Goal: Task Accomplishment & Management: Complete application form

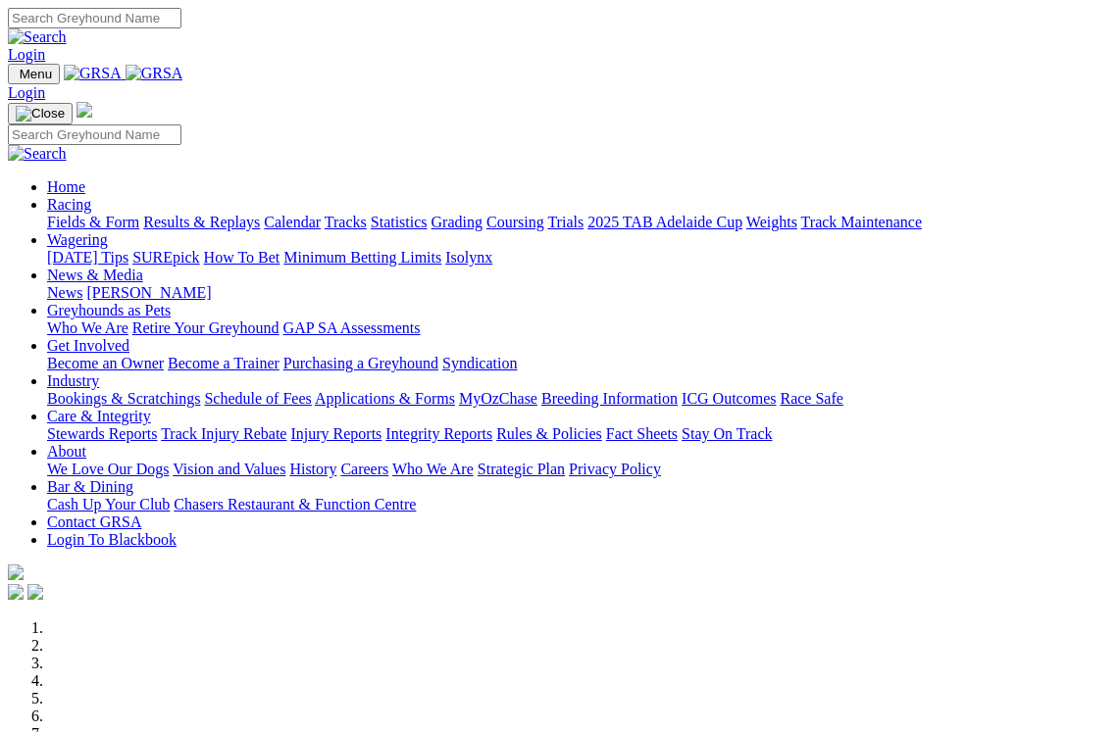
click at [45, 46] on link "Login" at bounding box center [26, 54] width 37 height 17
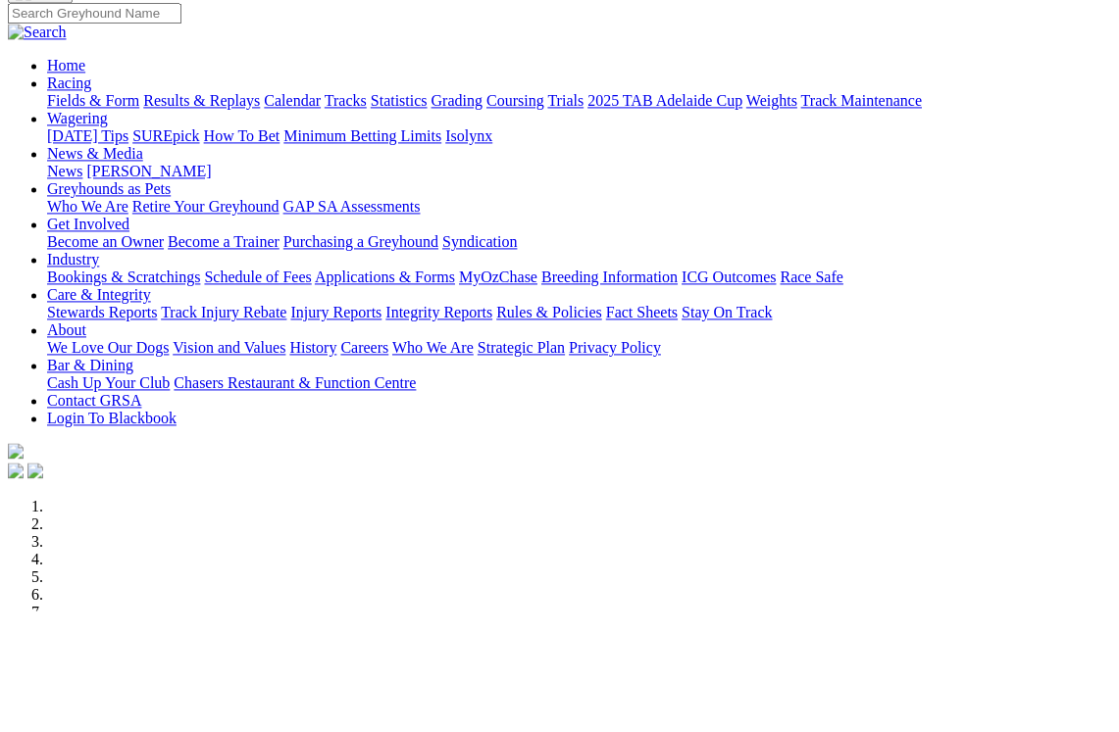
type input "rob.a.pallotta@gmail.com"
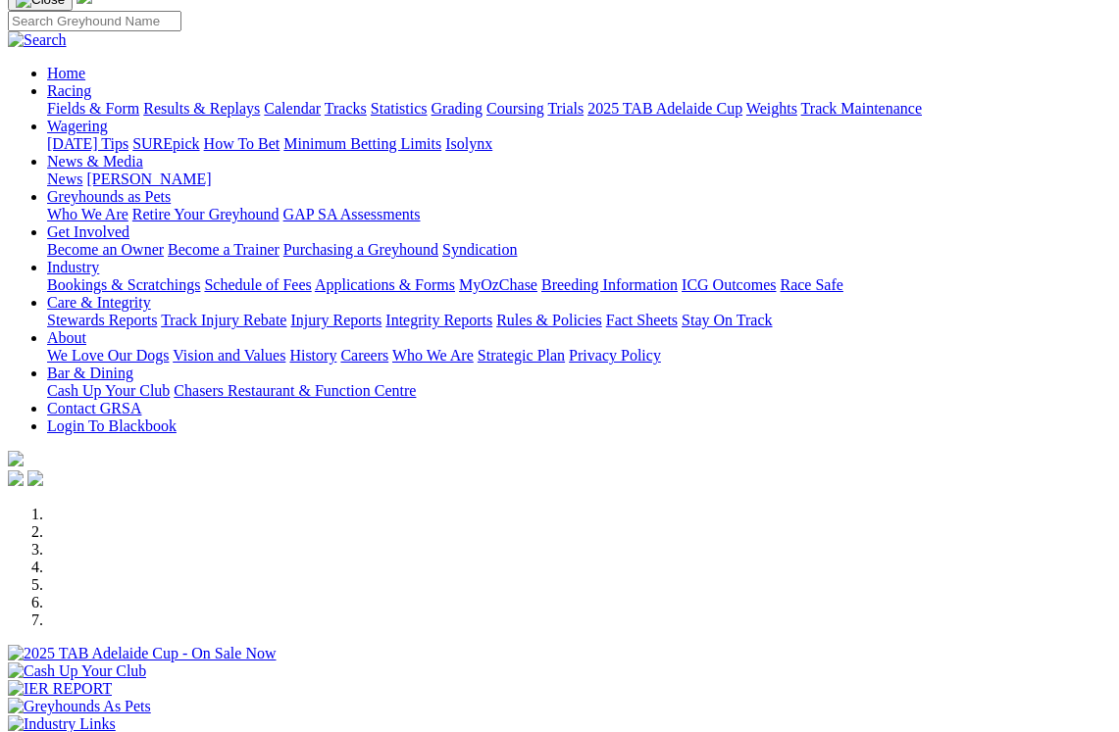
scroll to position [114, 0]
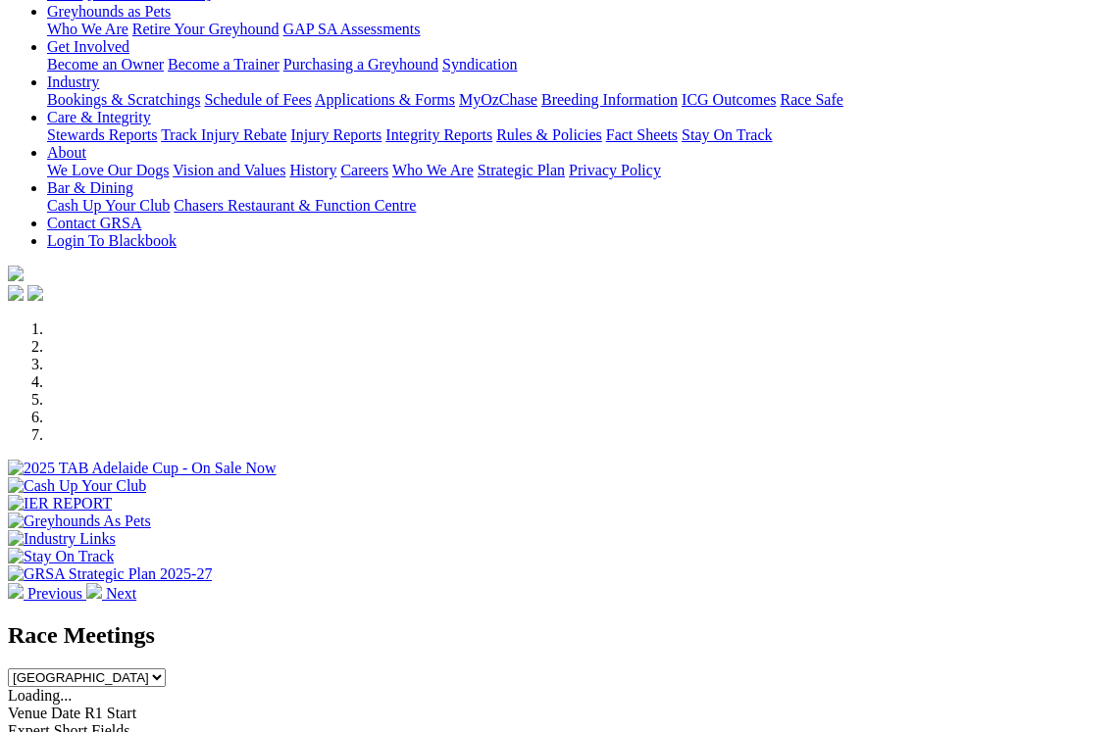
scroll to position [297, 0]
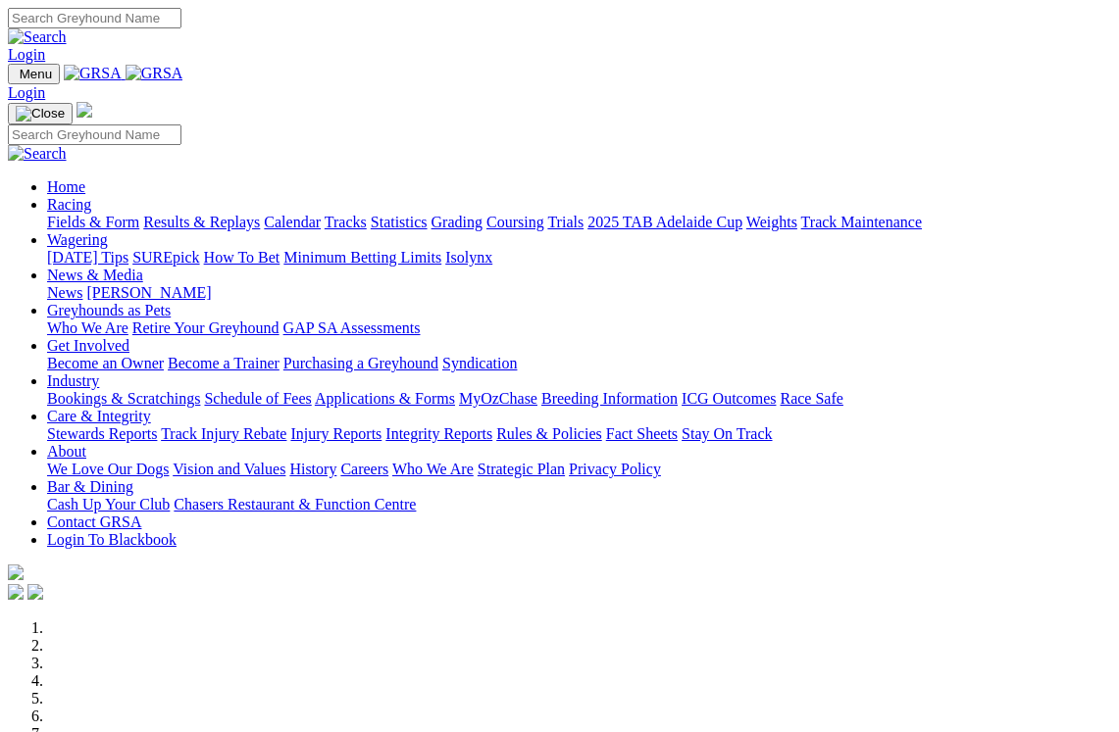
click at [45, 46] on link "Login" at bounding box center [26, 54] width 37 height 17
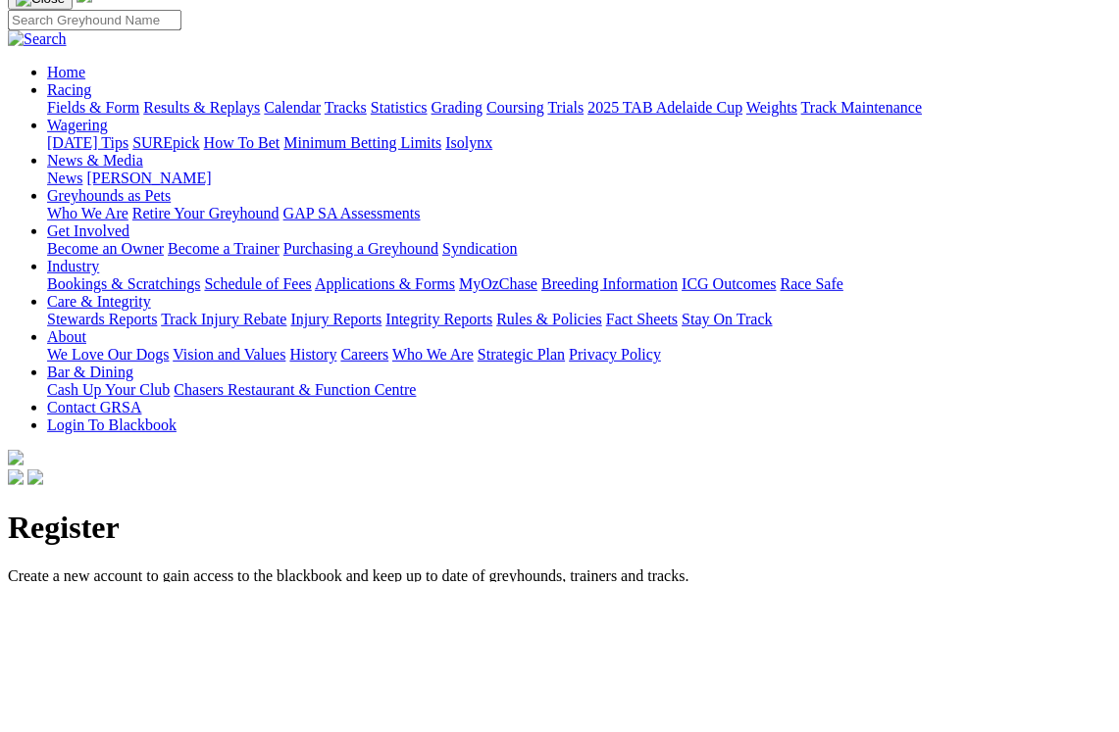
type input "Robert"
type input "Pallotta"
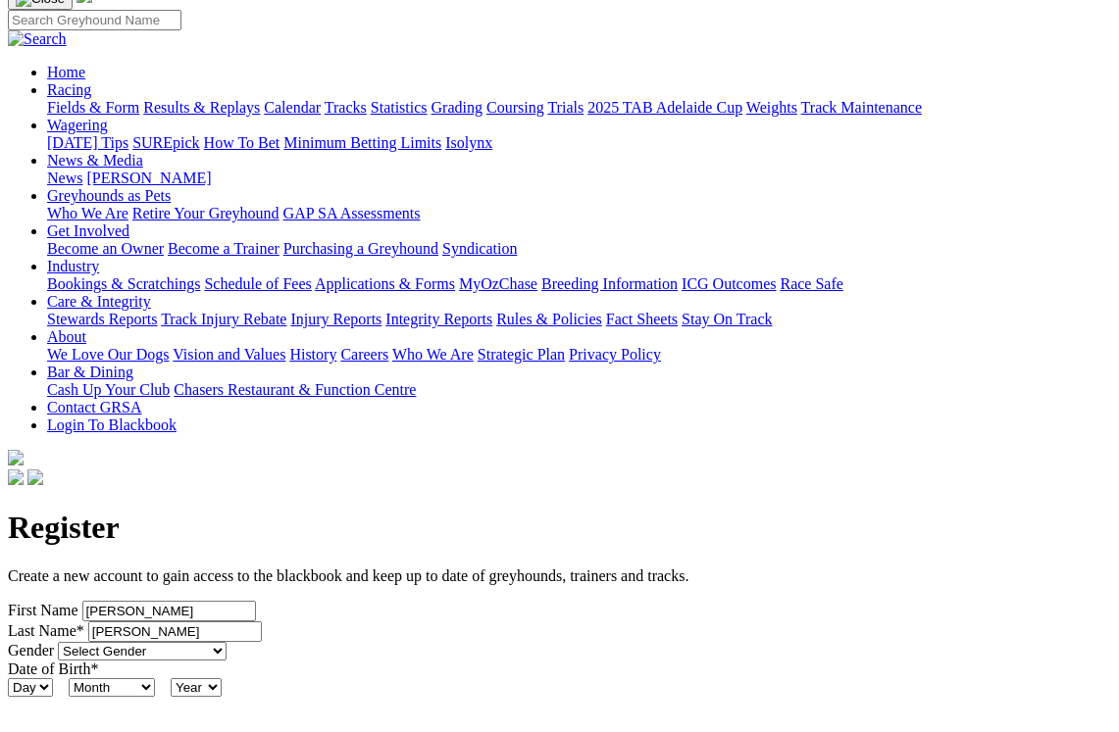
select select "Male"
click at [53, 679] on select "Day 1 2 3 4 5 6 7 8 9 10 11 12 13 14 15 16 17 18 19 20 21 22 23 24 25 26 27 28 …" at bounding box center [30, 688] width 45 height 19
select select "11"
click at [155, 679] on select "Month January February March April May June July August September October Novem…" at bounding box center [112, 688] width 86 height 19
select select "5"
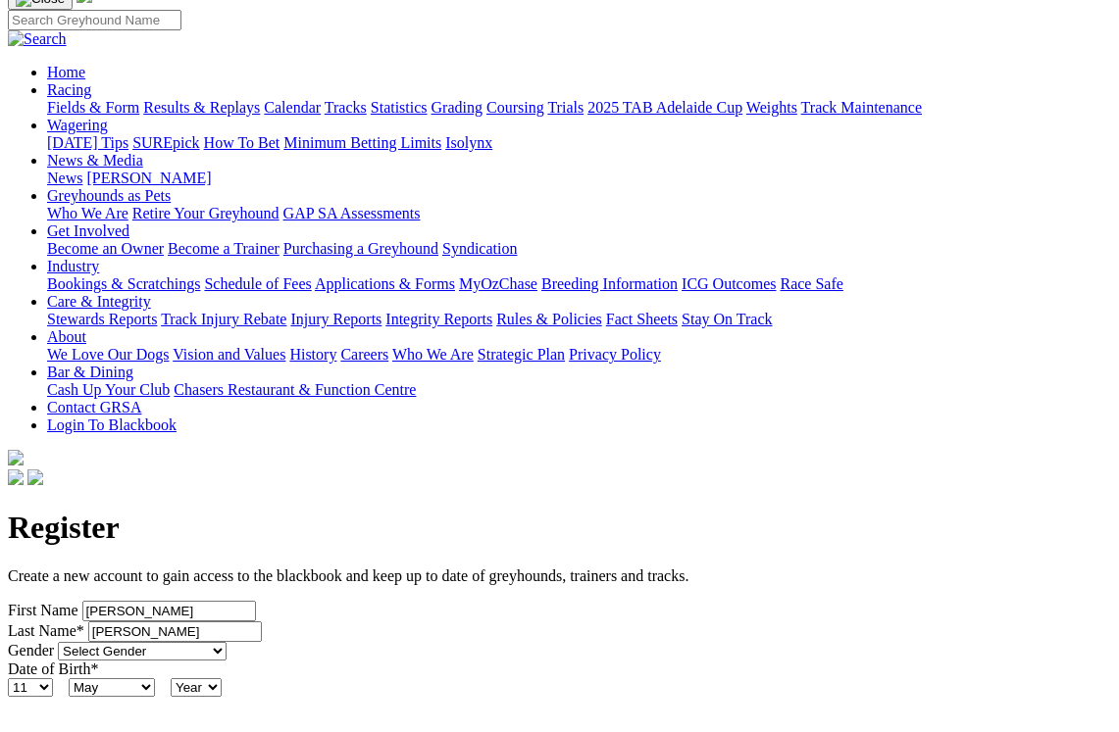
click at [222, 679] on select "Year 2024 2023 2022 2021 2020 2019 2018 2017 2016 2015 2014 2013 2012 2011 2010…" at bounding box center [196, 688] width 51 height 19
select select "1964"
click at [103, 731] on input "Street Address" at bounding box center [190, 742] width 174 height 21
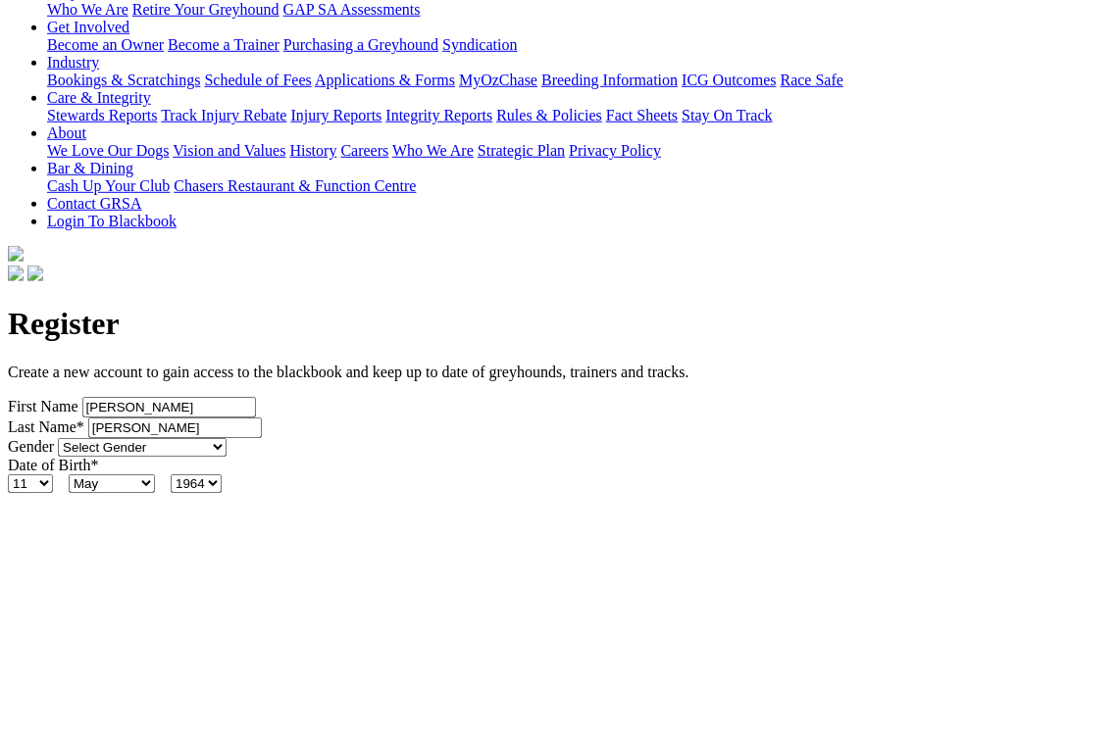
type input "2556"
click at [280, 731] on input "text" at bounding box center [367, 742] width 174 height 21
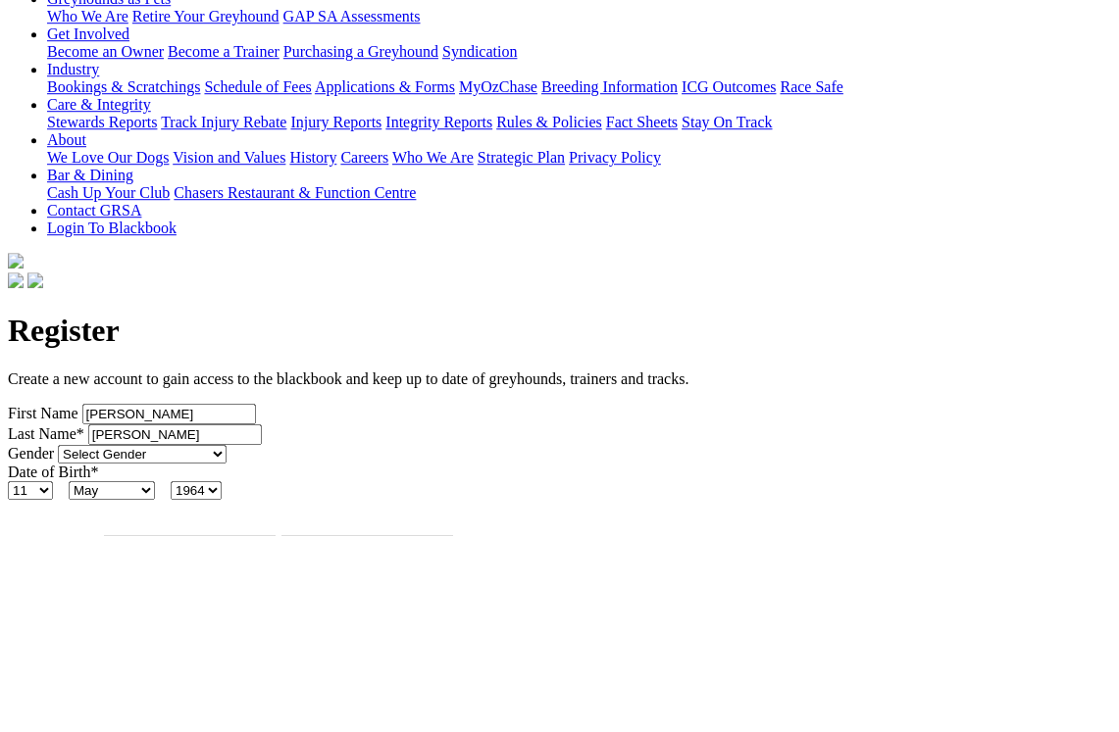
type input "Westernport Rd"
type input "Ripplebrook"
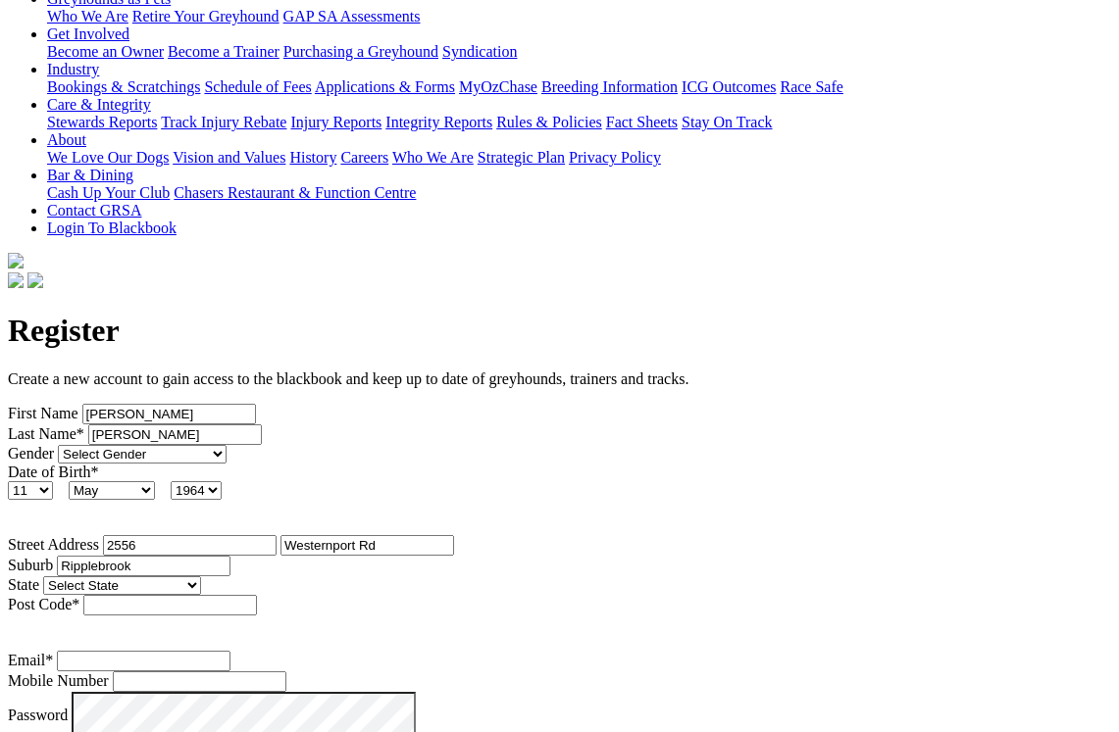
select select "VIC"
click at [257, 595] on input "Post Code *" at bounding box center [170, 605] width 174 height 21
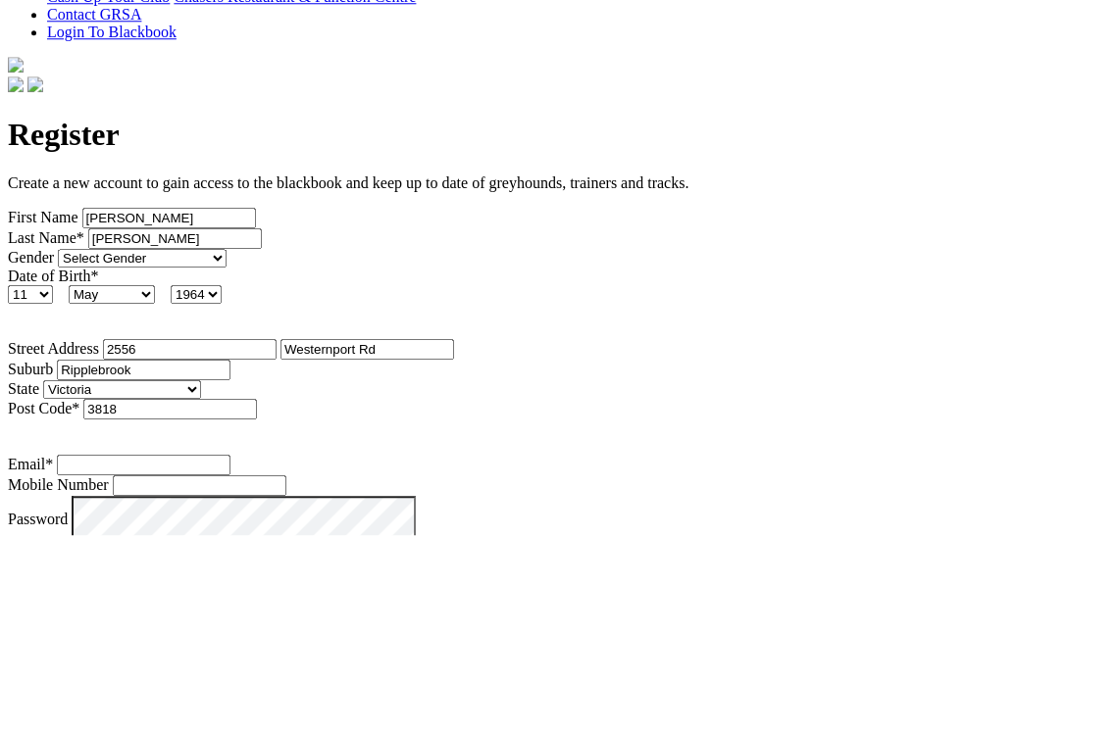
type input "3818"
click at [57, 652] on input "Email *" at bounding box center [144, 662] width 174 height 21
type input "r"
type input "rob.a.pallotta@gmail.com"
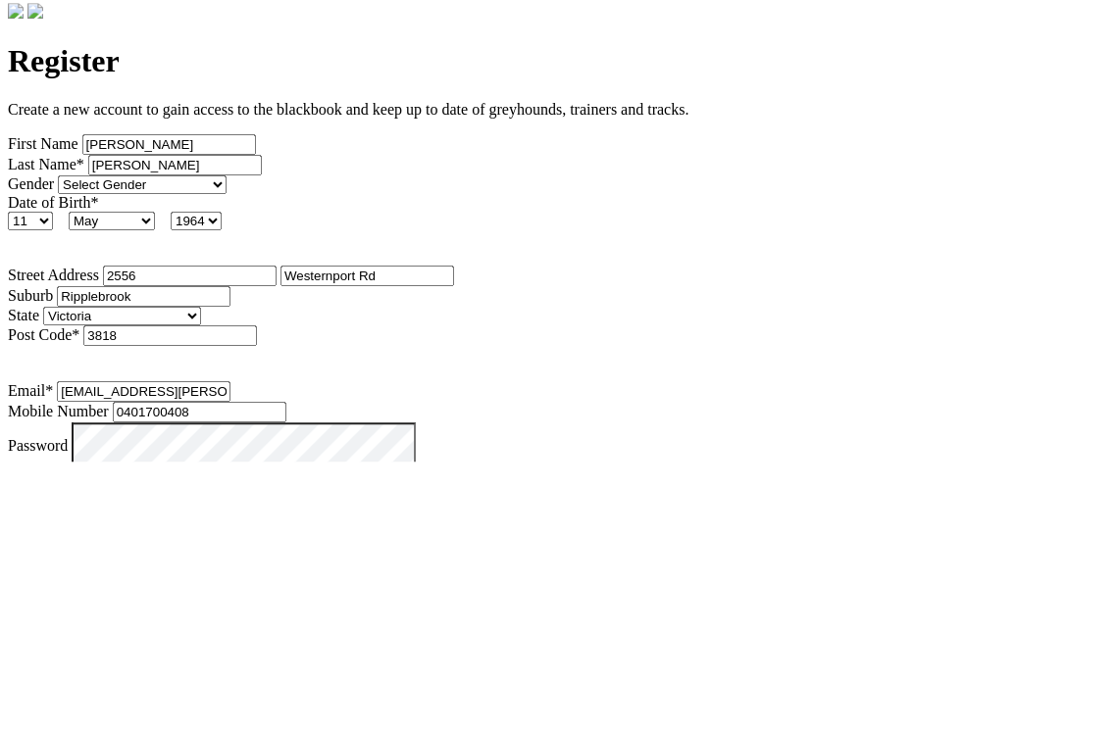
type input "0401700408"
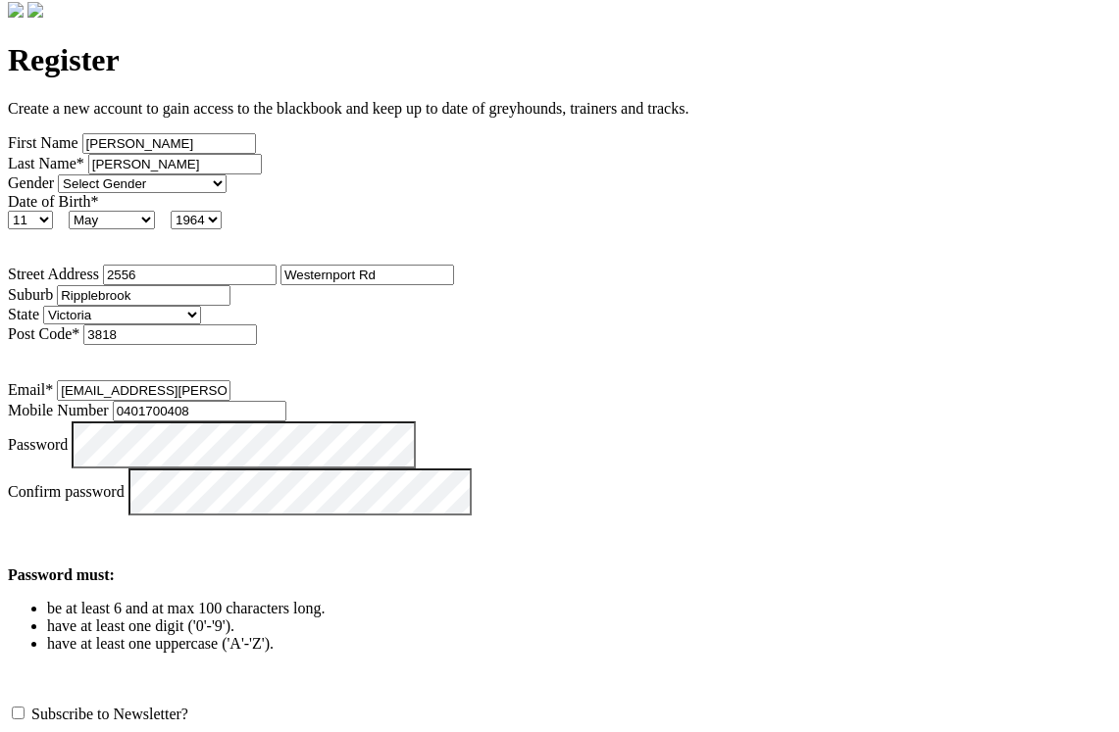
scroll to position [617, 0]
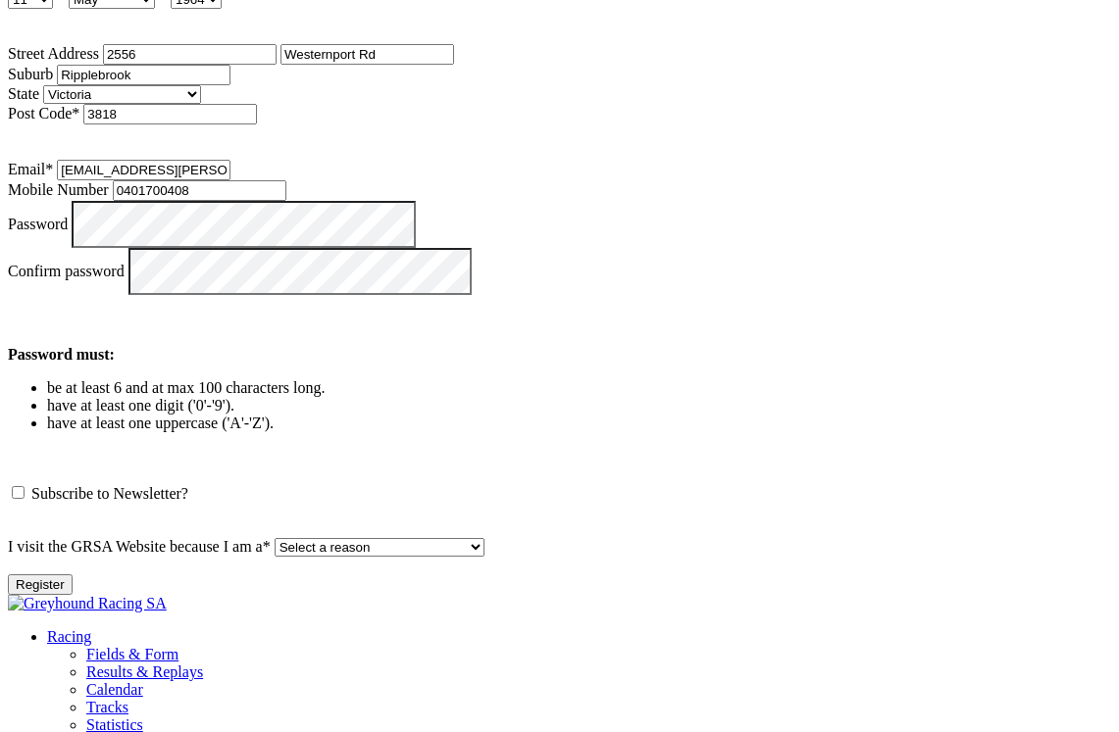
select select "Trainer"
click at [73, 575] on button "Register" at bounding box center [40, 585] width 65 height 21
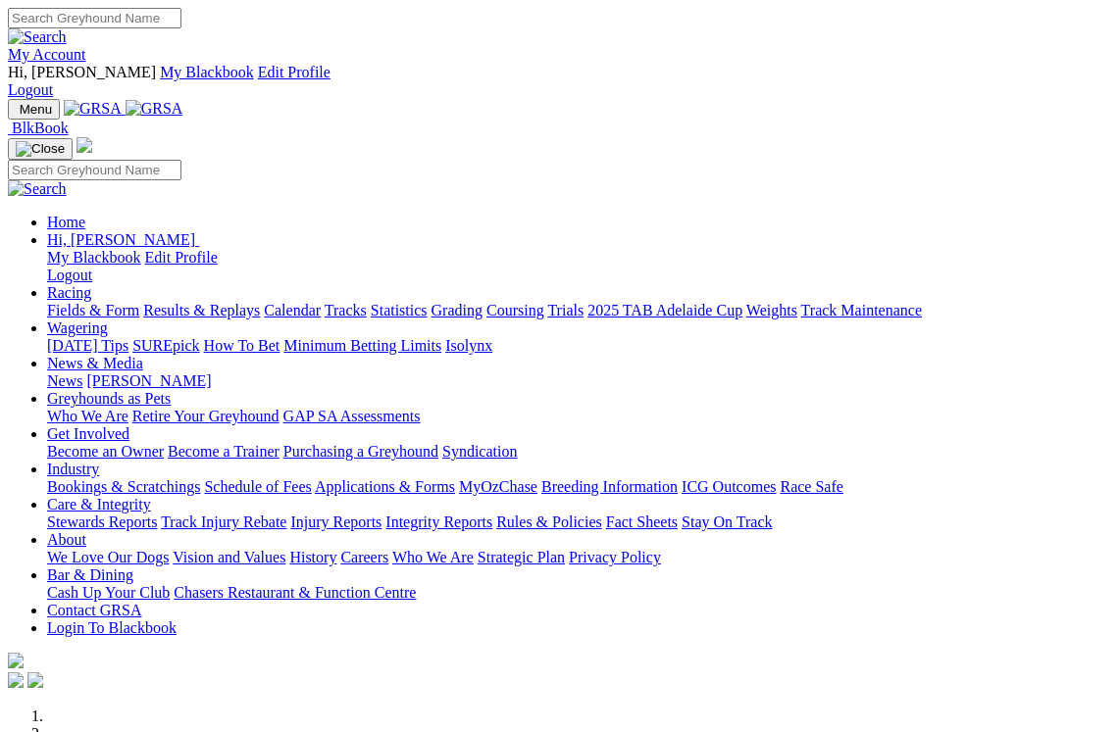
click at [86, 46] on link "My Account" at bounding box center [47, 54] width 78 height 17
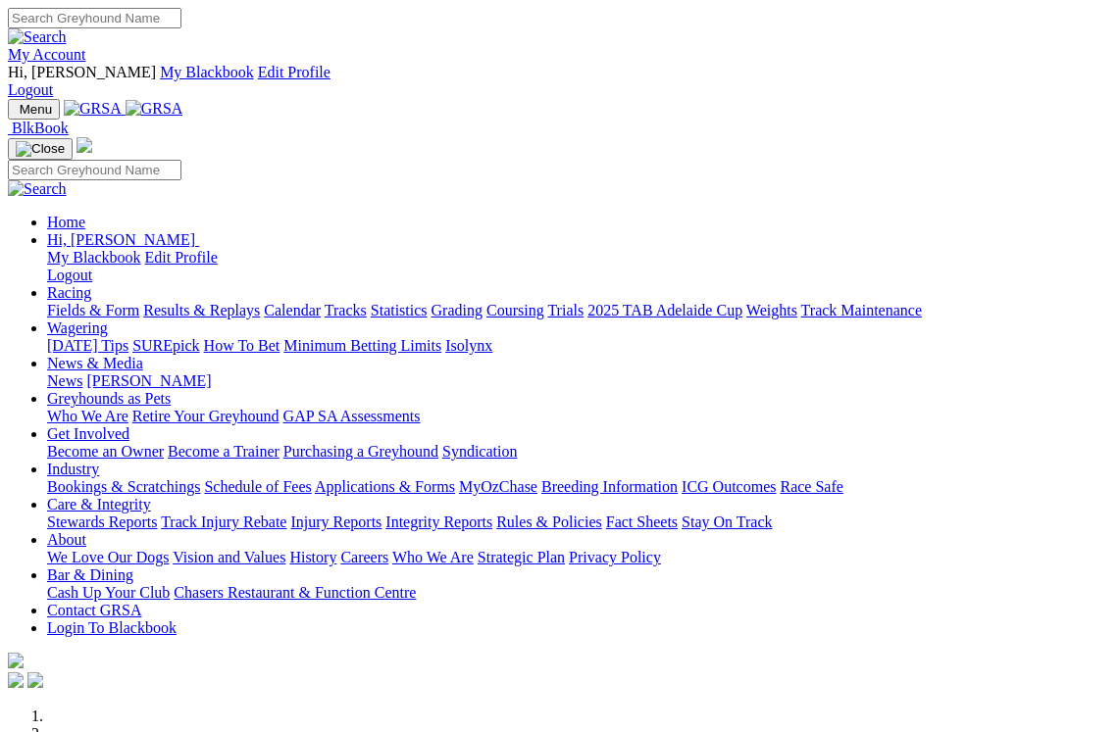
click at [99, 461] on link "Industry" at bounding box center [73, 469] width 52 height 17
click at [143, 479] on link "Bookings & Scratchings" at bounding box center [123, 487] width 153 height 17
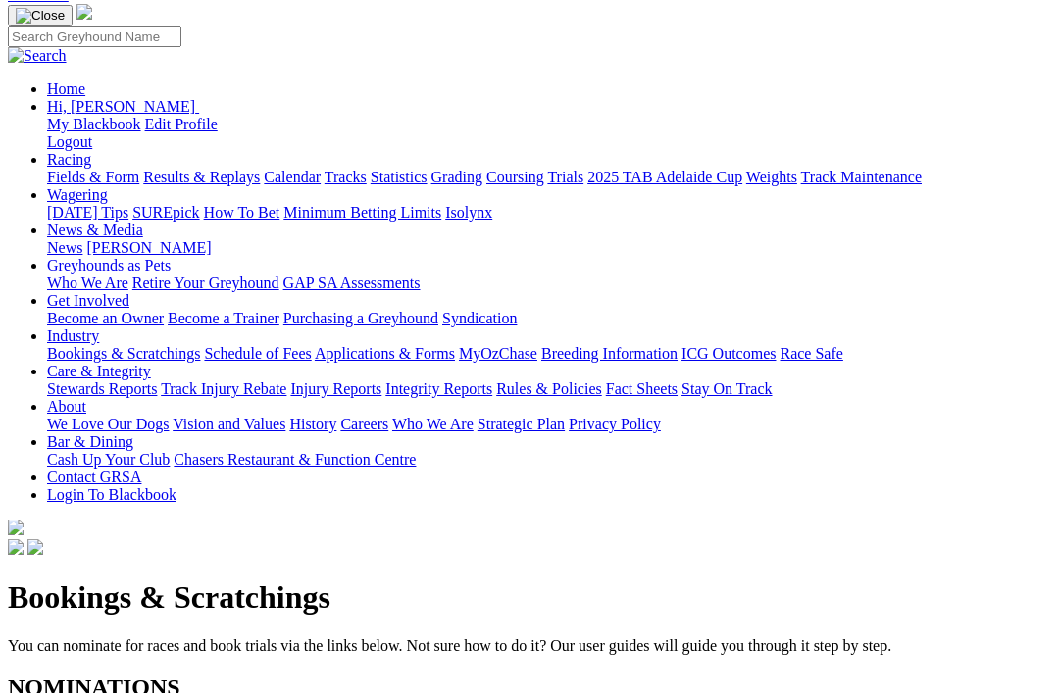
scroll to position [190, 0]
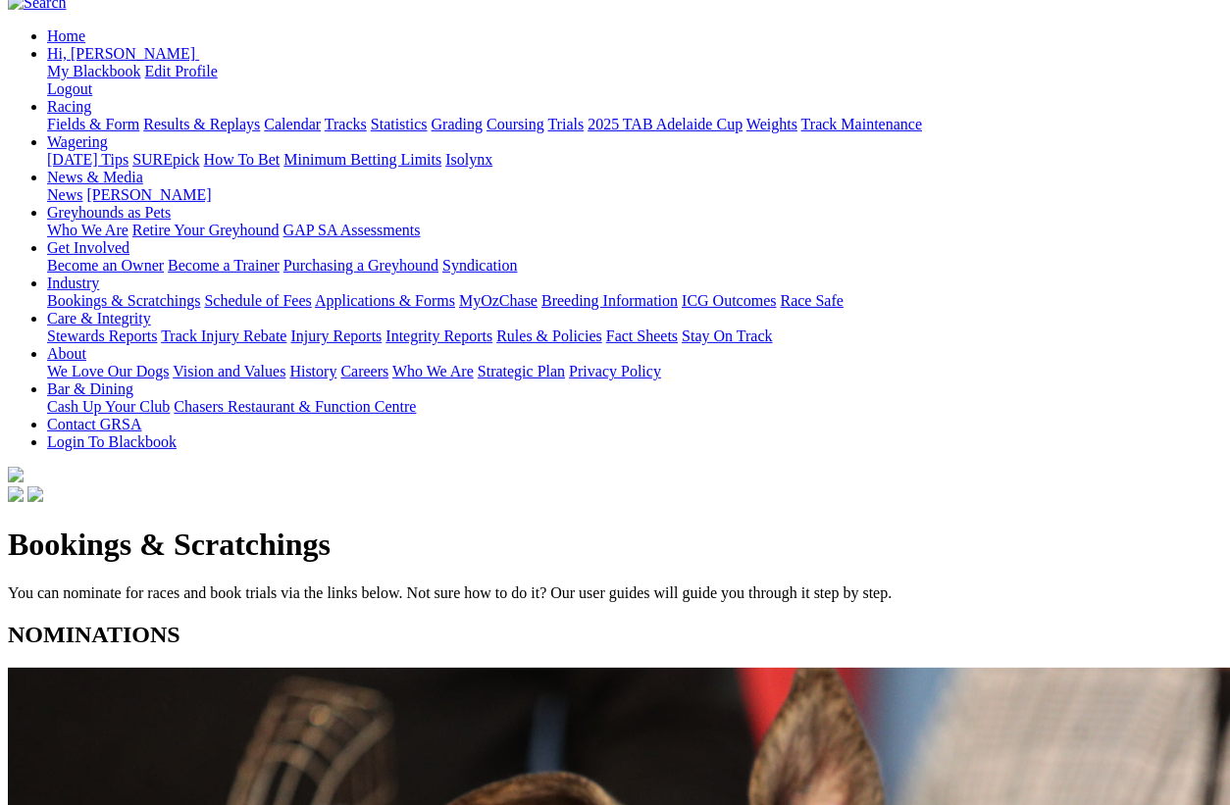
click at [868, 527] on div "Bookings & Scratchings You can nominate for races and book trials via the links…" at bounding box center [615, 564] width 1214 height 75
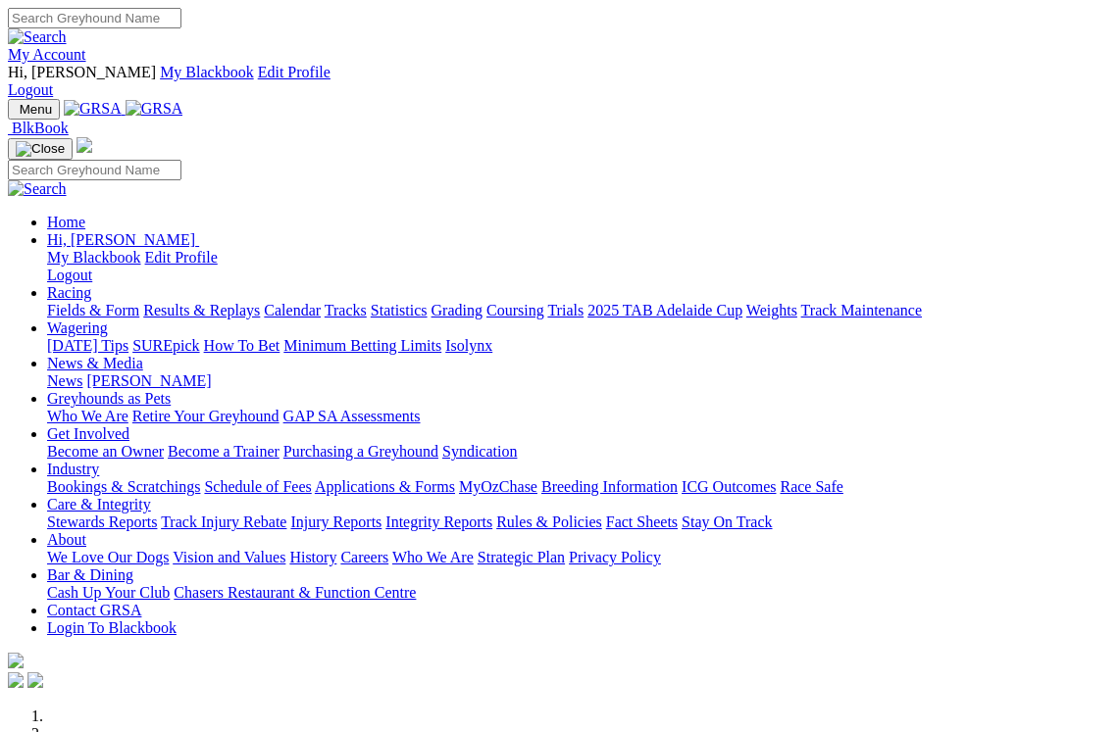
click at [86, 46] on link "My Account" at bounding box center [47, 54] width 78 height 17
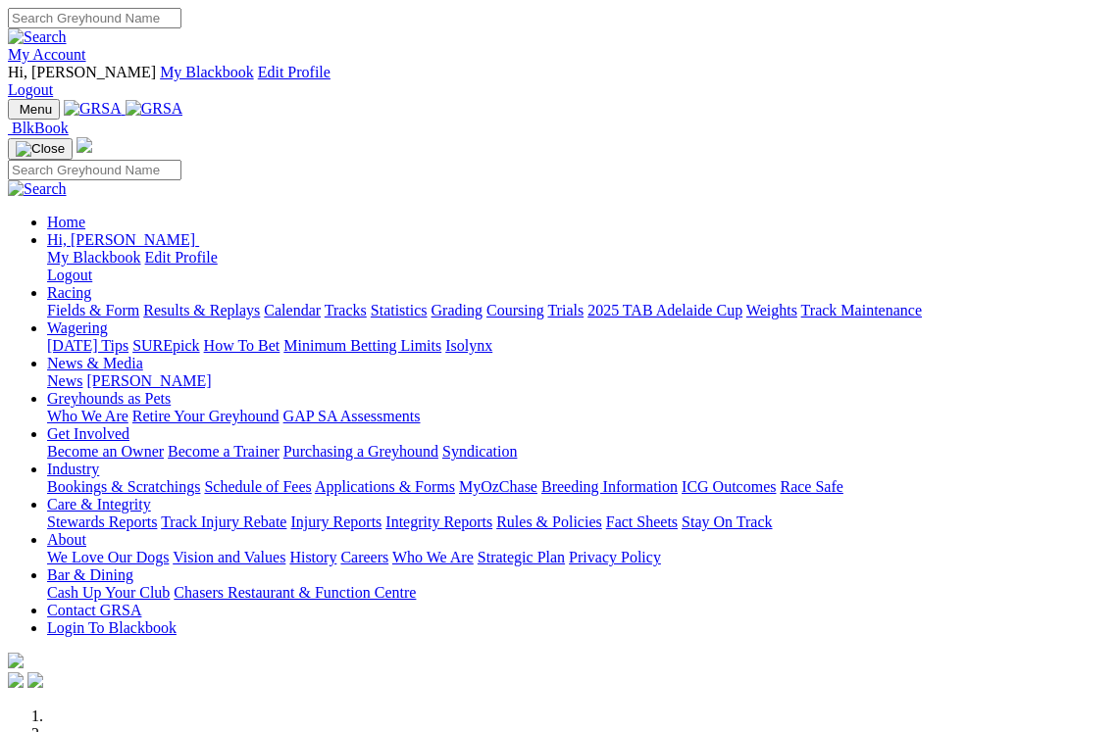
click at [99, 461] on link "Industry" at bounding box center [73, 469] width 52 height 17
click at [115, 479] on link "Bookings & Scratchings" at bounding box center [123, 487] width 153 height 17
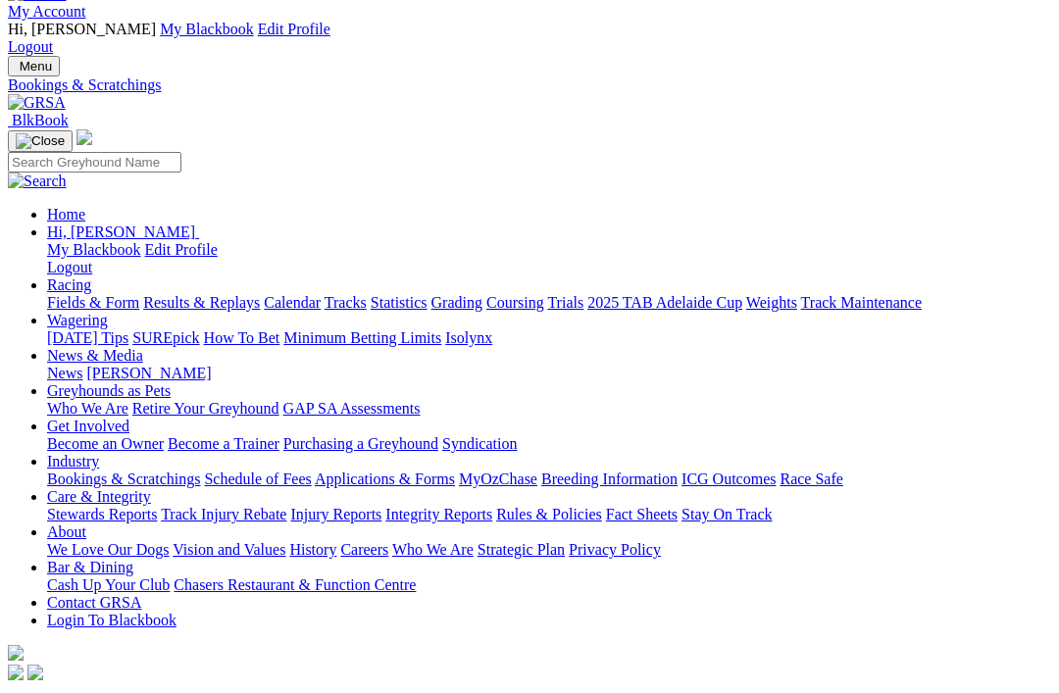
scroll to position [46, 0]
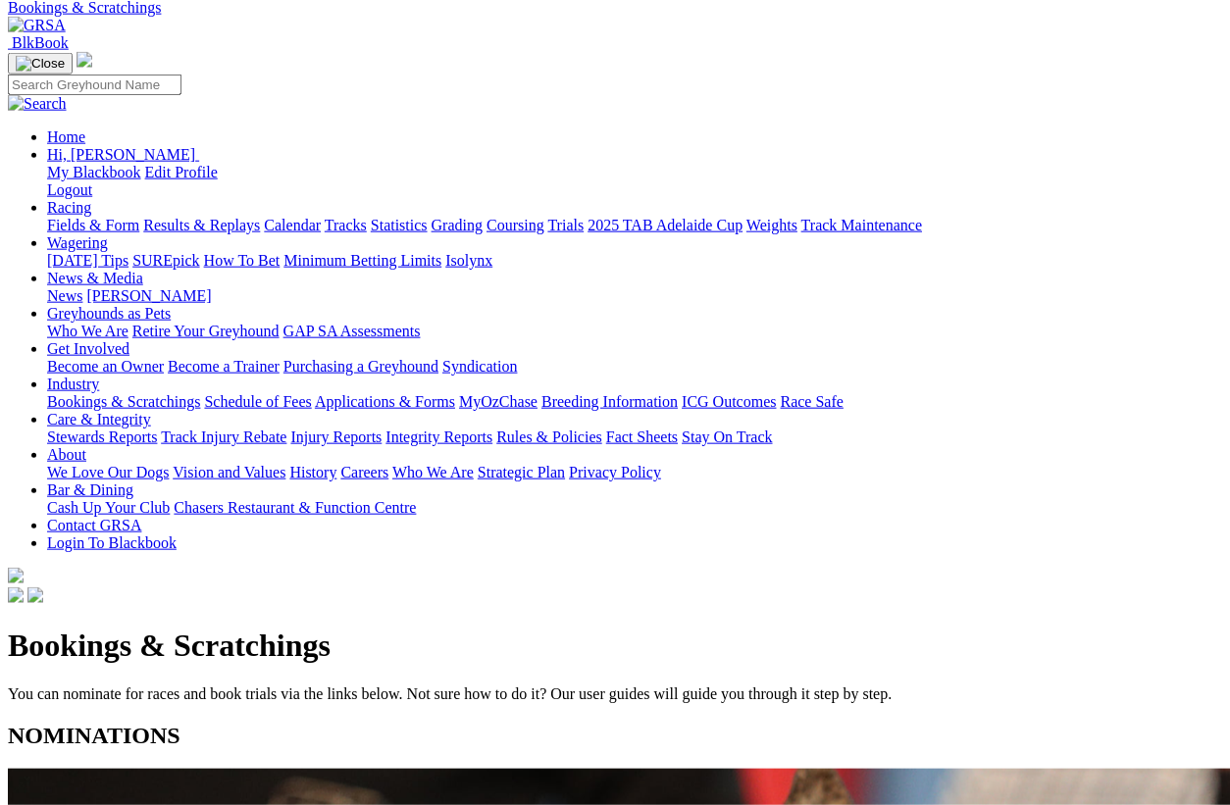
scroll to position [122, 0]
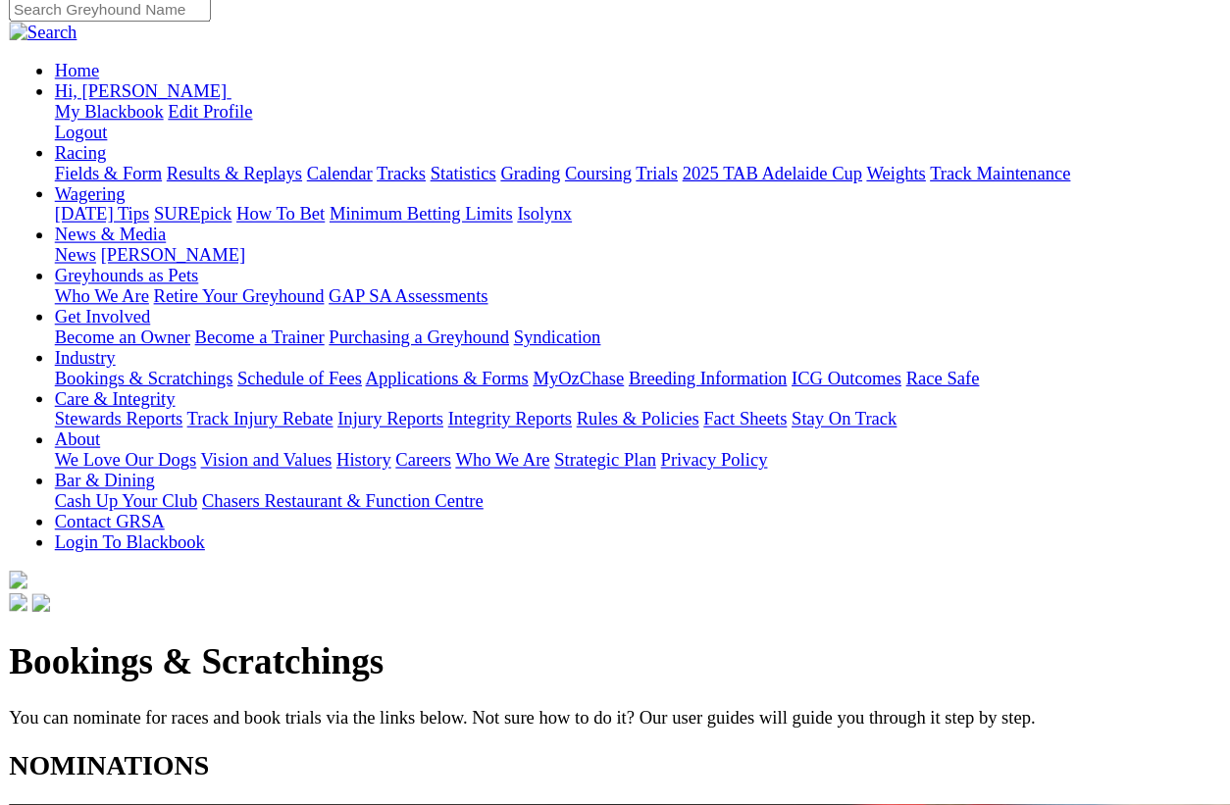
scroll to position [196, 0]
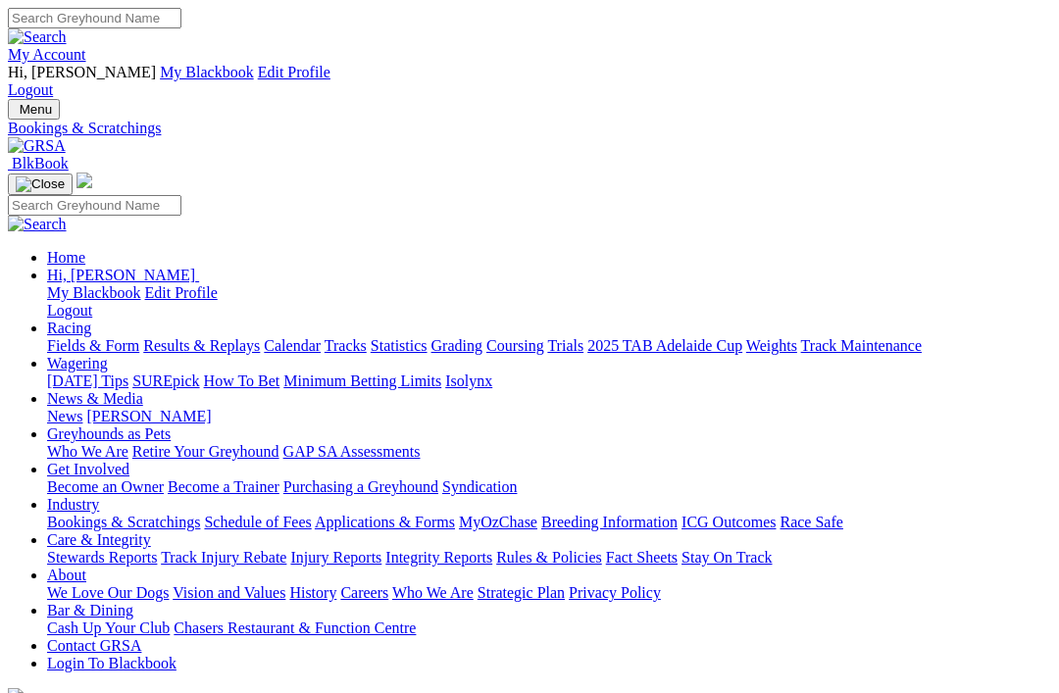
click at [99, 496] on link "Industry" at bounding box center [73, 504] width 52 height 17
click at [144, 514] on link "Bookings & Scratchings" at bounding box center [123, 522] width 153 height 17
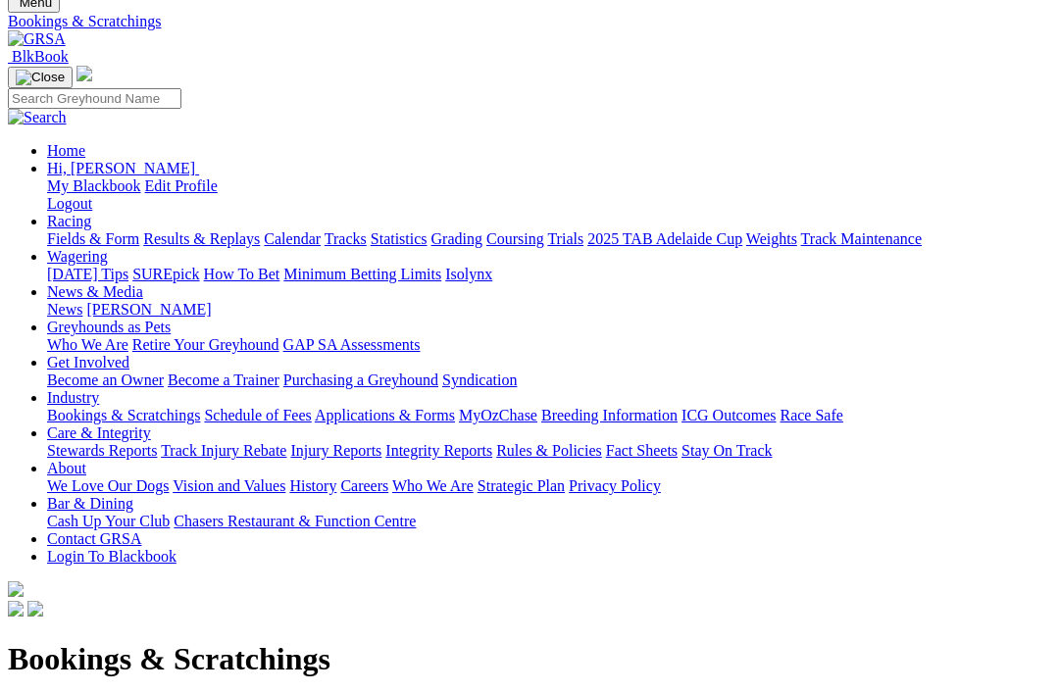
scroll to position [120, 0]
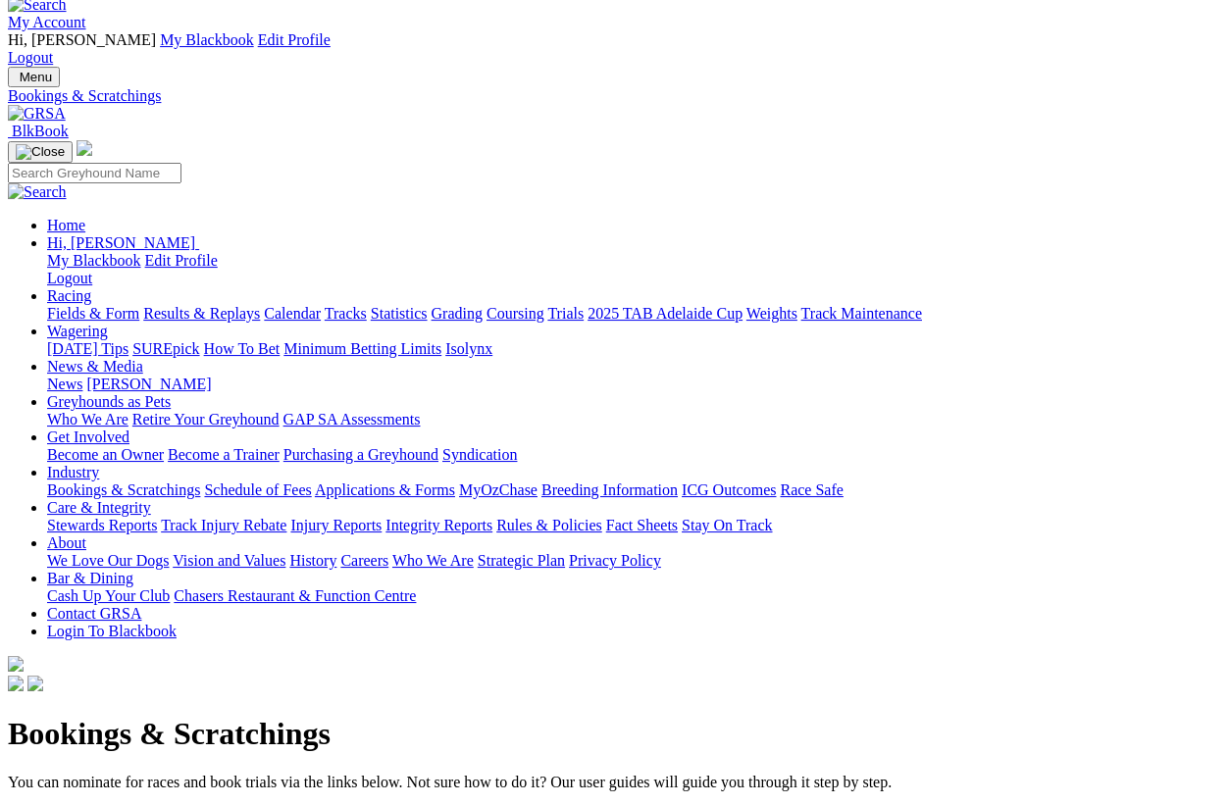
scroll to position [0, 0]
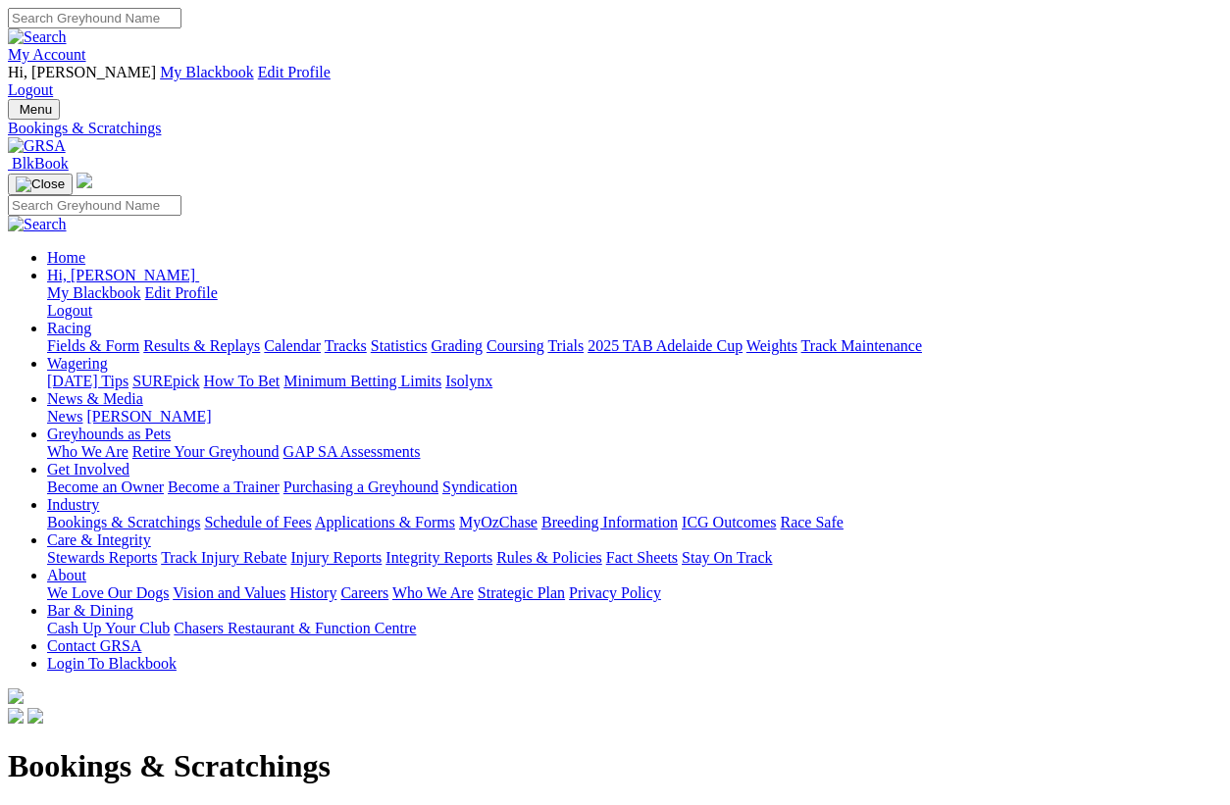
click at [537, 514] on link "MyOzChase" at bounding box center [498, 522] width 78 height 17
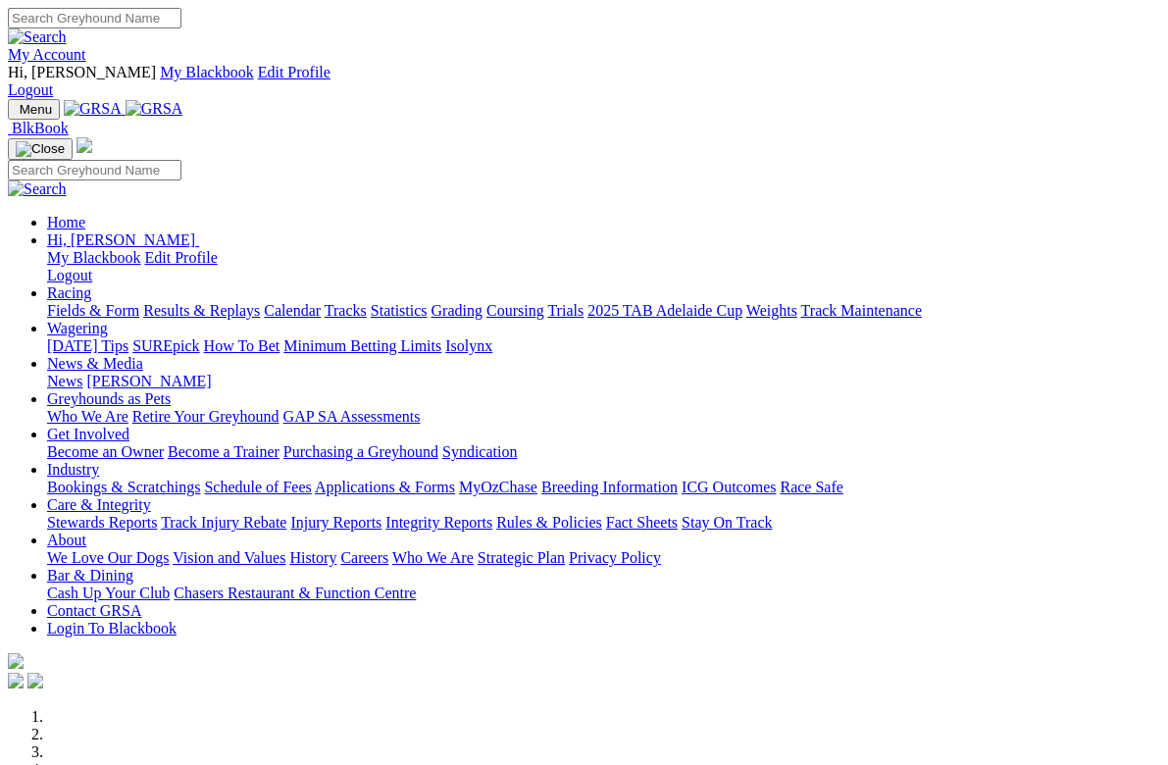
scroll to position [3, 0]
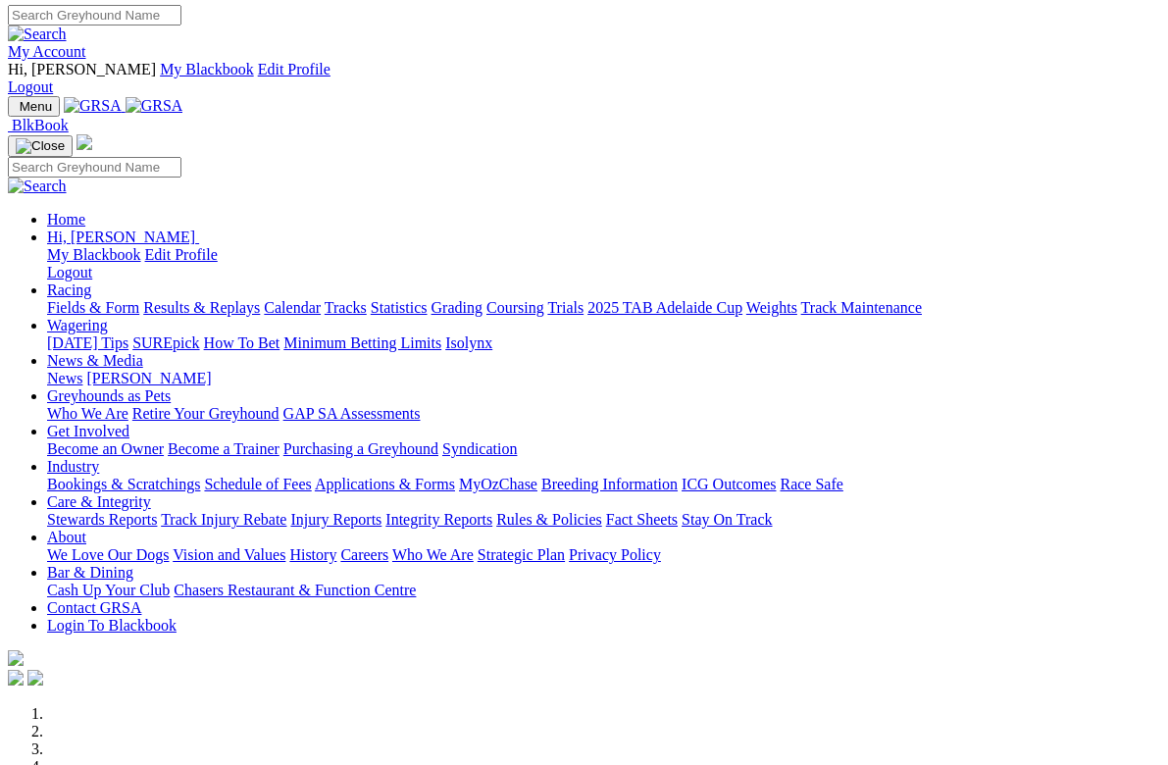
click at [86, 43] on link "My Account" at bounding box center [47, 51] width 78 height 17
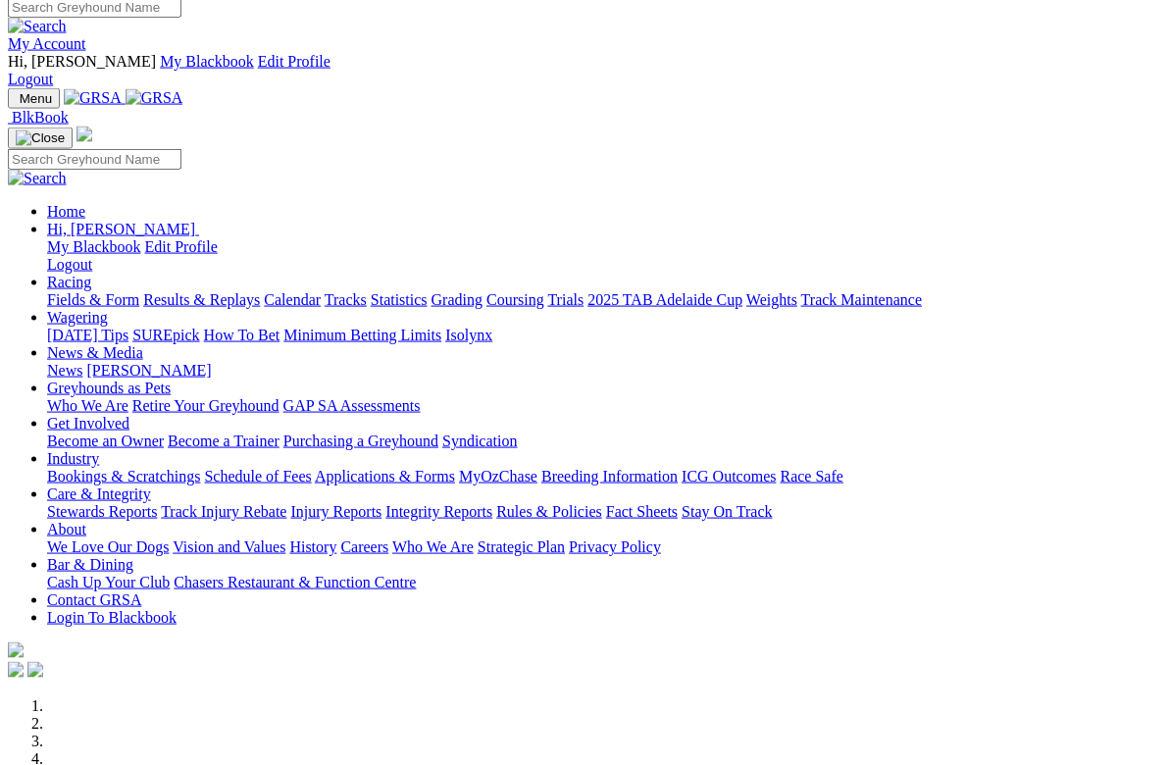
scroll to position [0, 0]
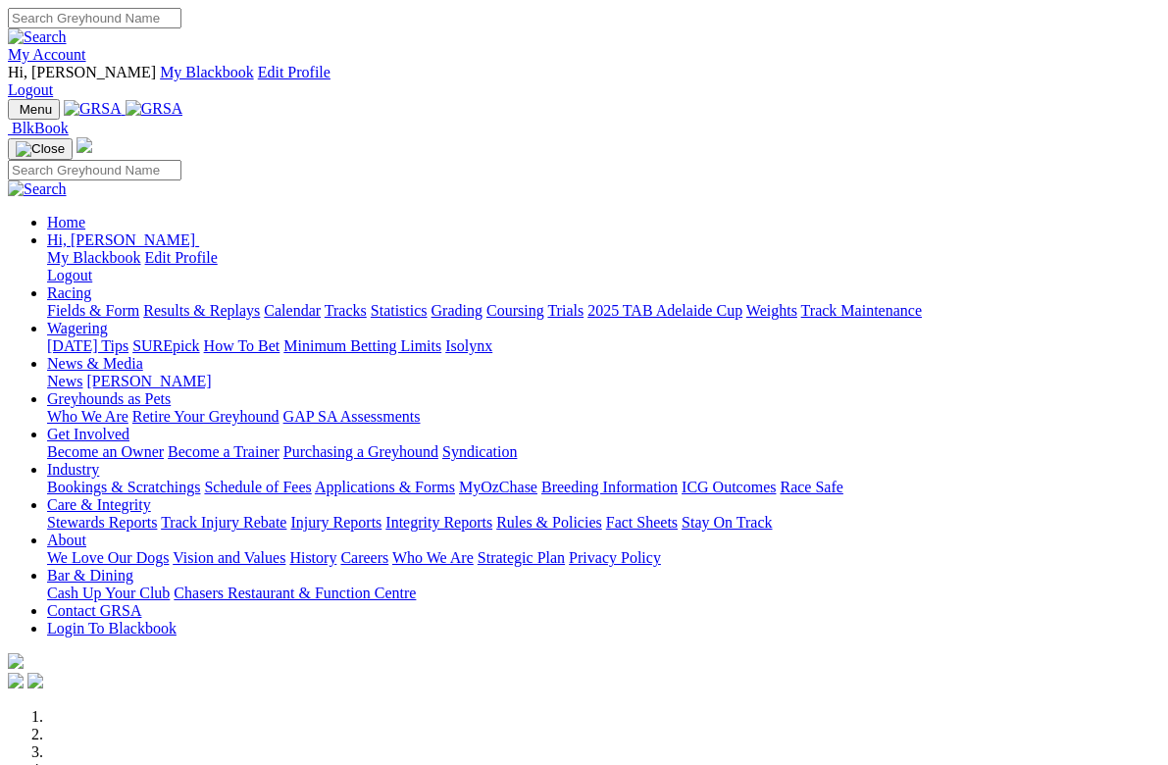
click at [99, 461] on link "Industry" at bounding box center [73, 469] width 52 height 17
click at [126, 479] on link "Bookings & Scratchings" at bounding box center [123, 487] width 153 height 17
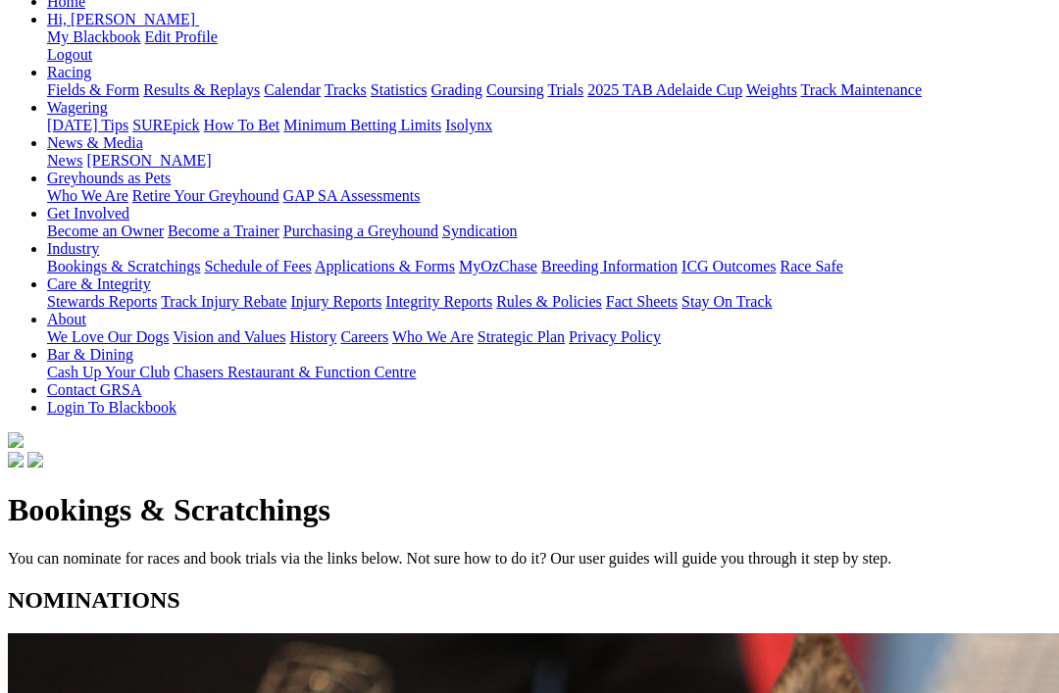
scroll to position [257, 0]
